Goal: Task Accomplishment & Management: Manage account settings

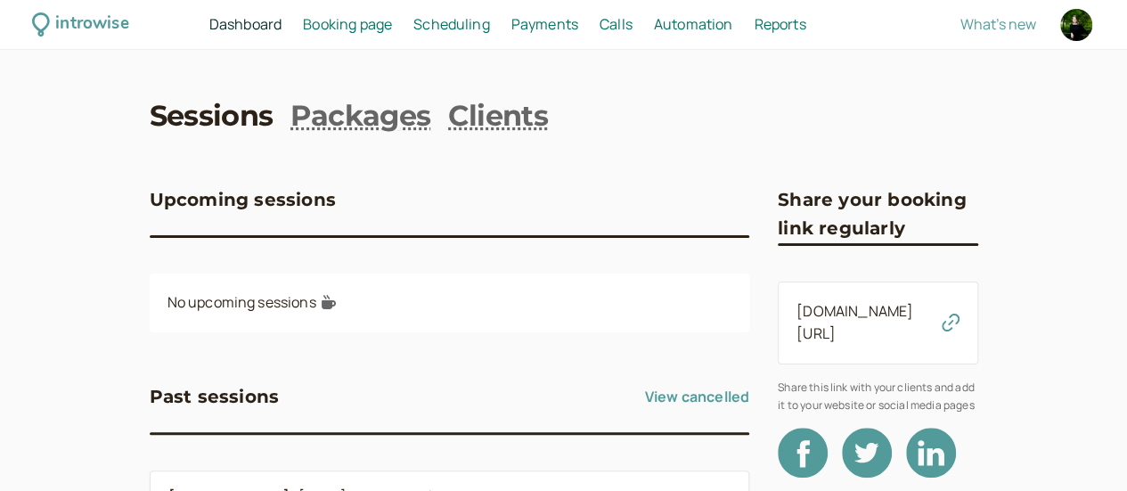
click at [490, 28] on span "Scheduling" at bounding box center [451, 24] width 77 height 20
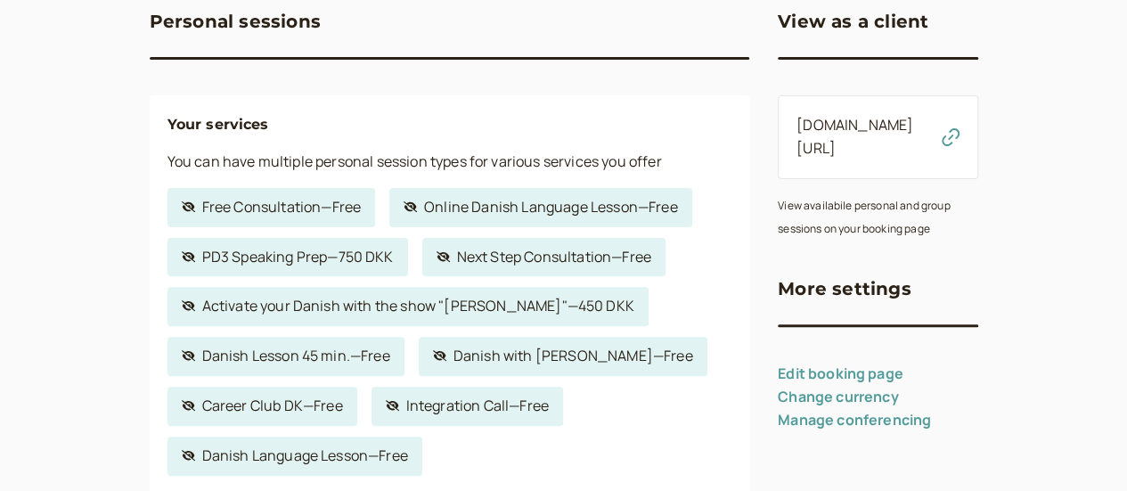
scroll to position [267, 0]
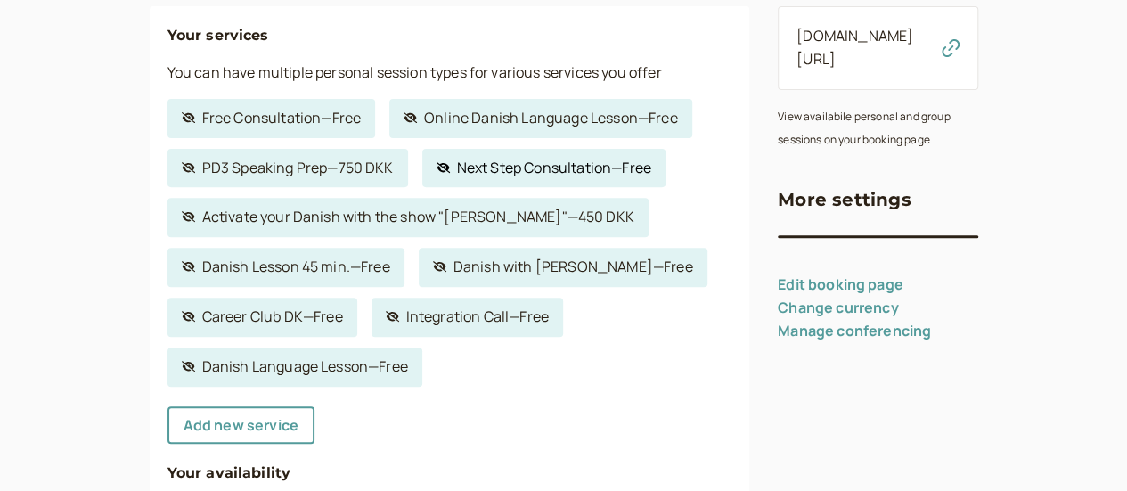
click at [476, 173] on link "Hidden service Next Step Consultation — Free" at bounding box center [543, 168] width 243 height 39
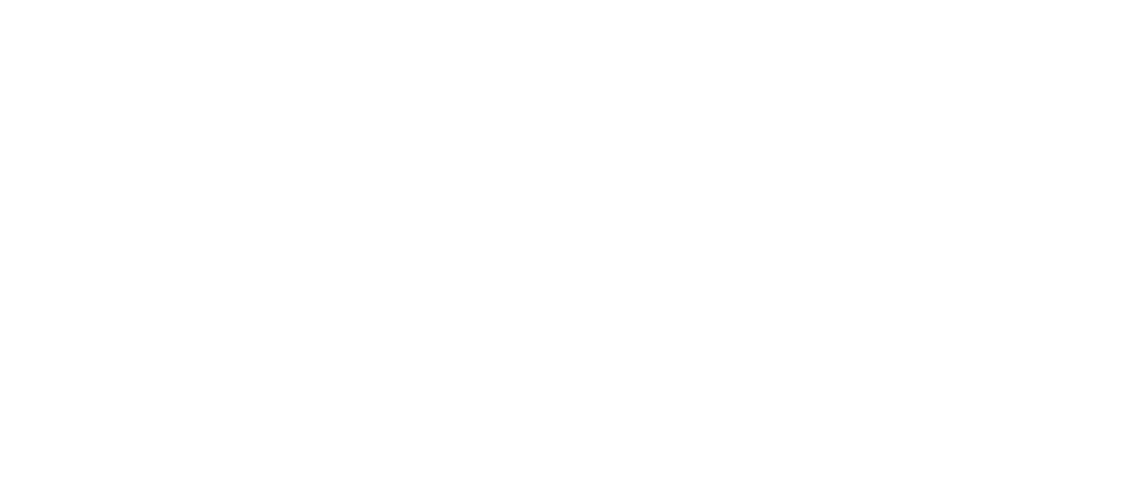
select select "30"
select select "c2z5adJsVqrROgbcEYHF"
select select "1440"
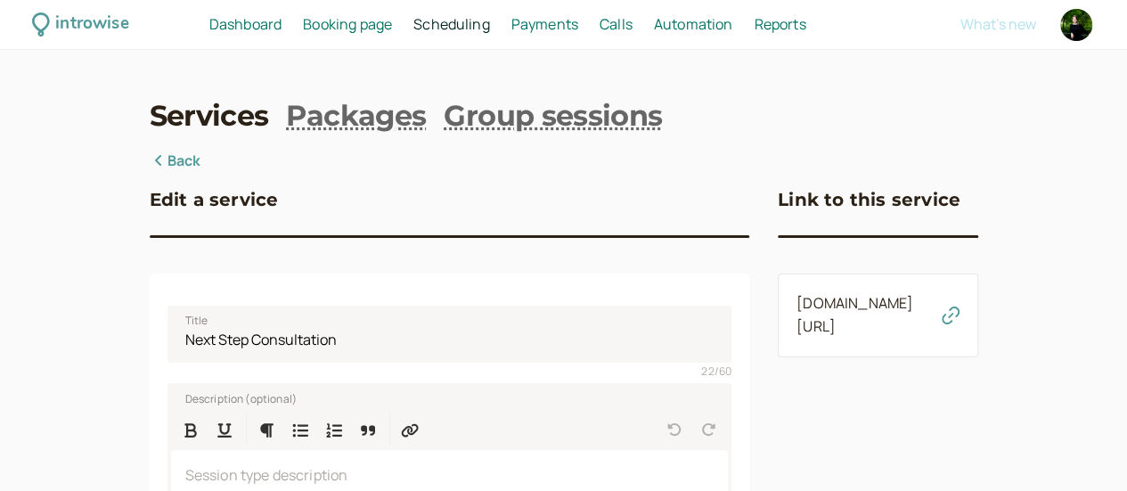
click at [796, 313] on link "[DOMAIN_NAME][URL]" at bounding box center [854, 314] width 117 height 43
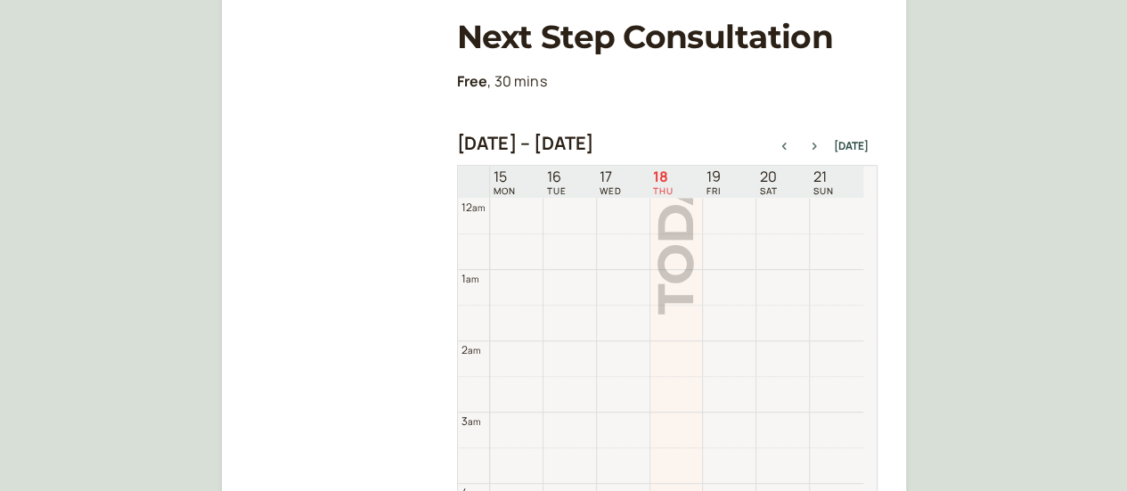
scroll to position [572, 0]
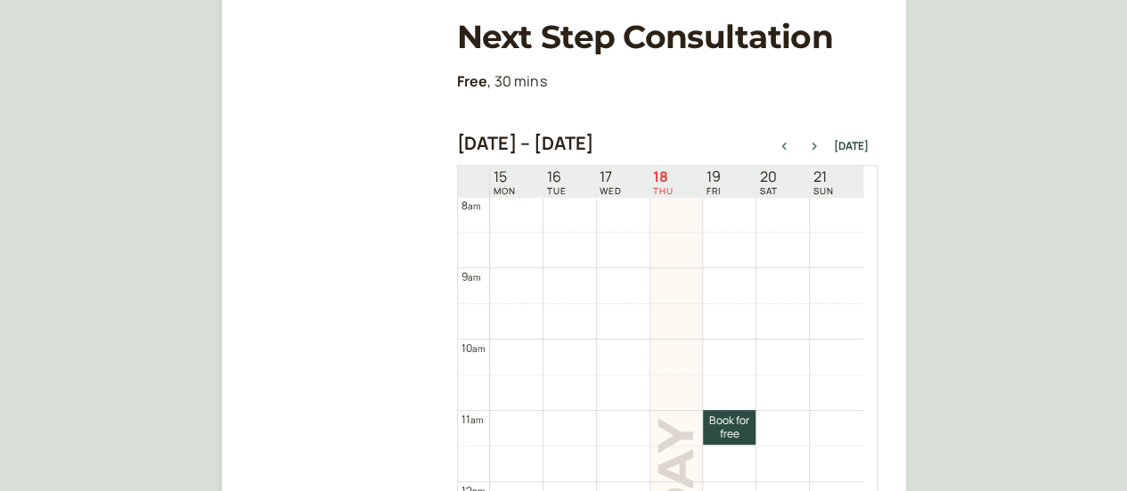
click at [816, 145] on icon "button" at bounding box center [813, 145] width 4 height 7
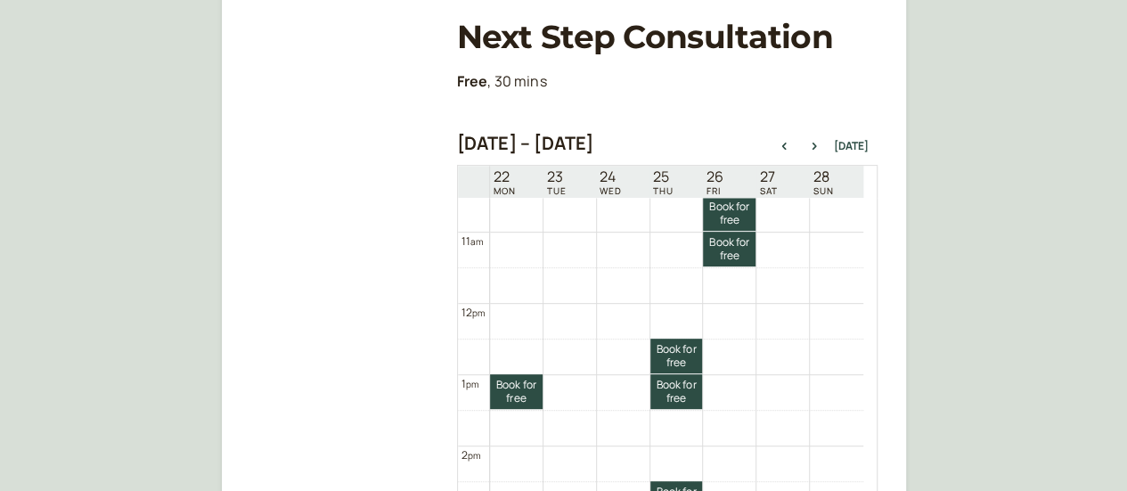
scroll to position [661, 0]
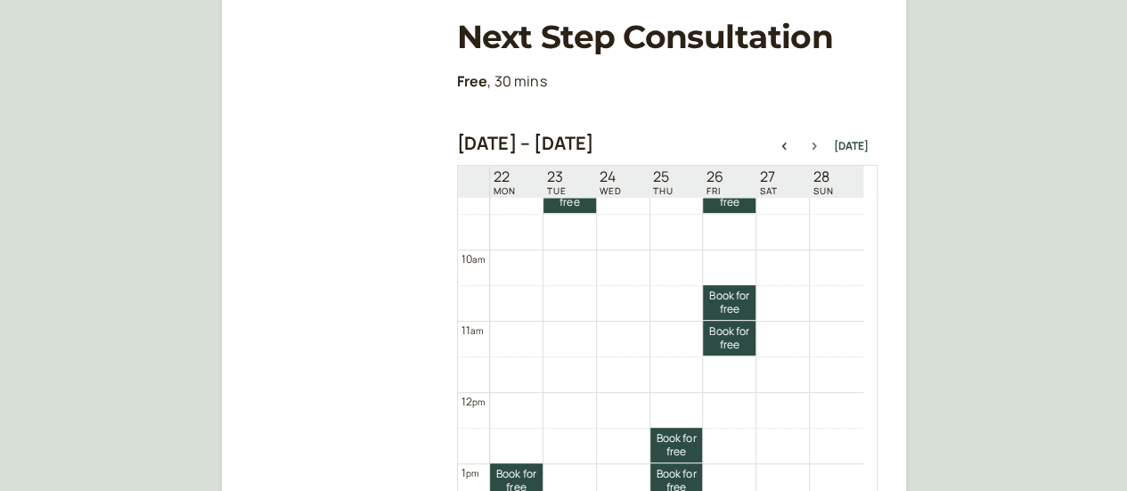
click at [819, 151] on button "button" at bounding box center [813, 146] width 21 height 12
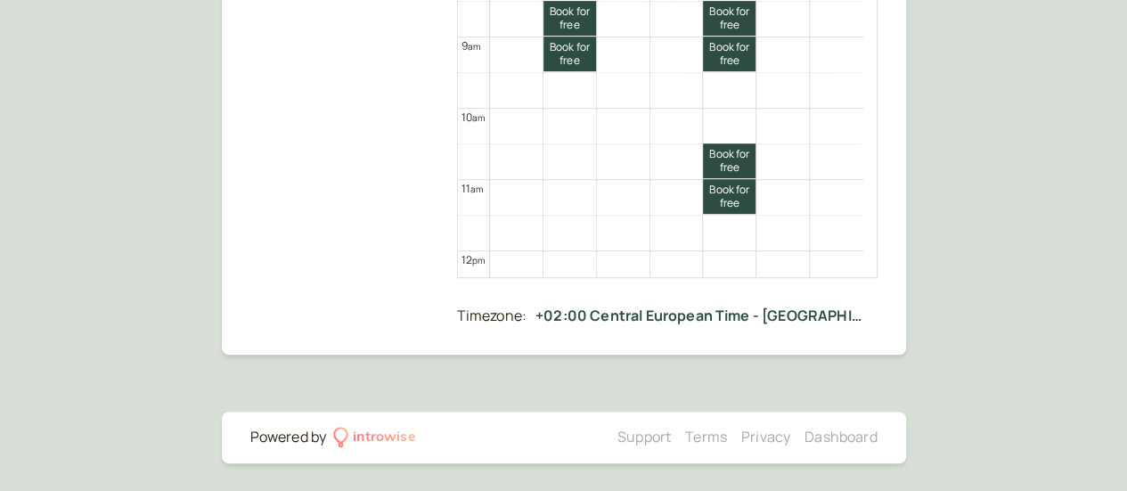
scroll to position [394, 0]
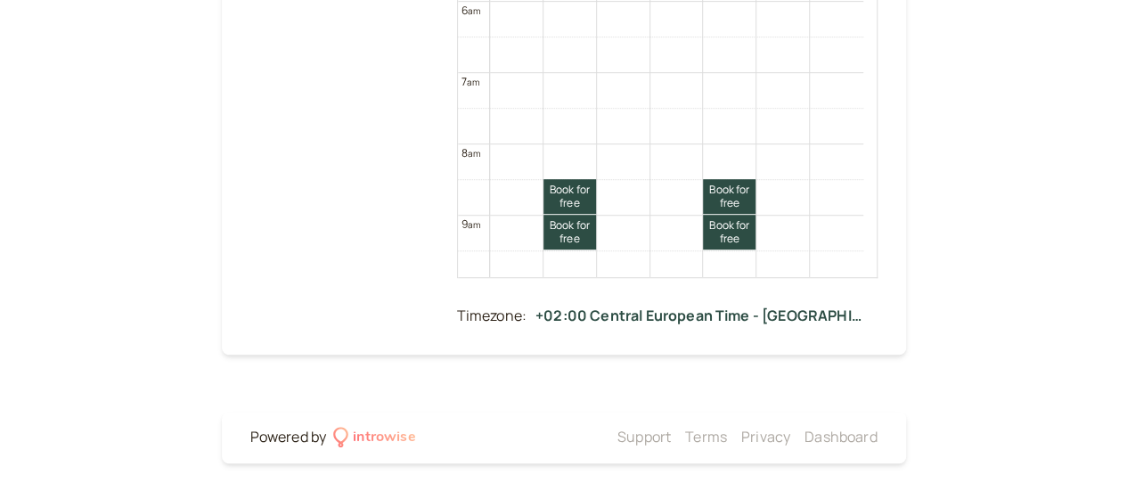
select select "30"
select select "c2z5adJsVqrROgbcEYHF"
select select "1440"
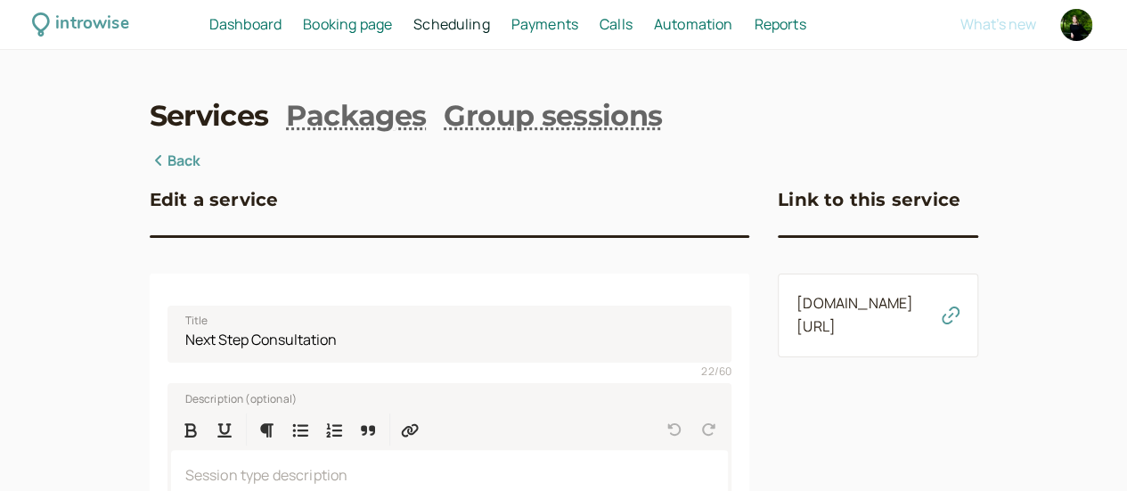
click at [959, 318] on icon "button" at bounding box center [950, 315] width 18 height 18
